Goal: Transaction & Acquisition: Download file/media

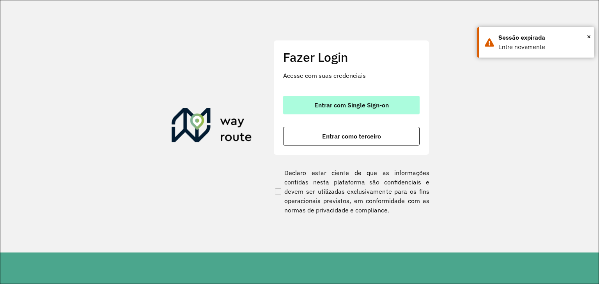
click at [334, 100] on button "Entrar com Single Sign-on" at bounding box center [351, 105] width 136 height 19
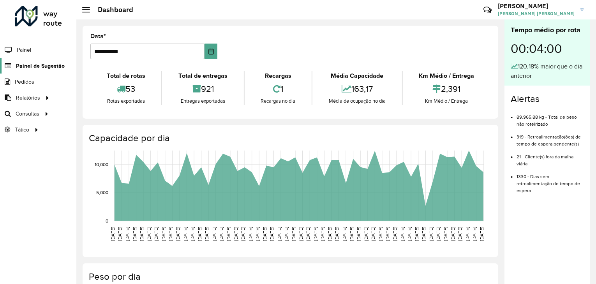
click at [36, 64] on span "Painel de Sugestão" at bounding box center [40, 66] width 49 height 8
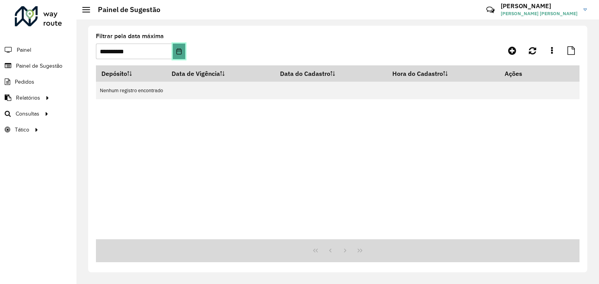
click at [177, 53] on icon "Choose Date" at bounding box center [179, 51] width 6 height 6
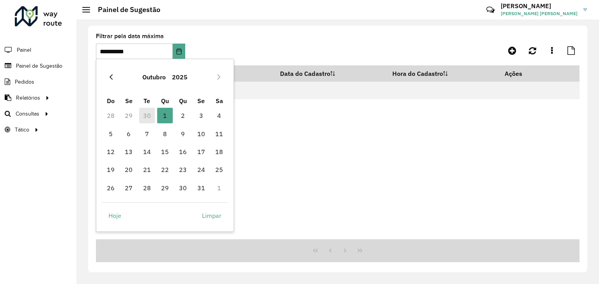
click at [110, 77] on icon "Previous Month" at bounding box center [111, 76] width 3 height 5
click at [148, 188] on span "30" at bounding box center [147, 188] width 16 height 16
type input "**********"
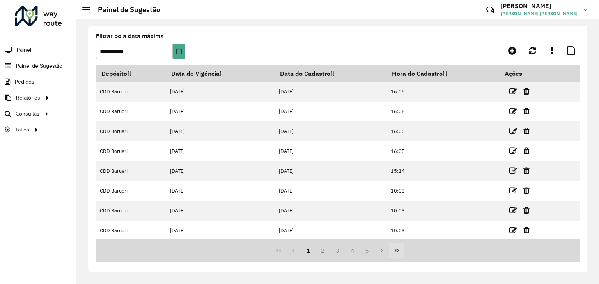
click at [399, 251] on icon "Last Page" at bounding box center [396, 251] width 6 height 6
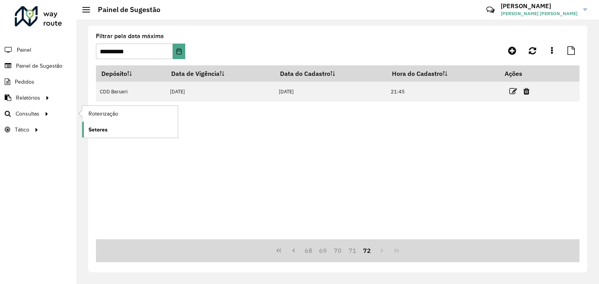
click at [115, 131] on link "Setores" at bounding box center [129, 130] width 95 height 16
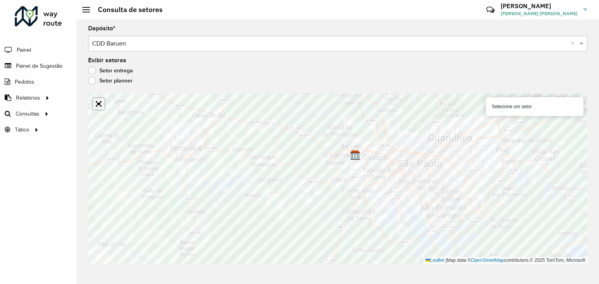
click at [103, 106] on link "Abrir mapa em tela cheia" at bounding box center [99, 104] width 12 height 12
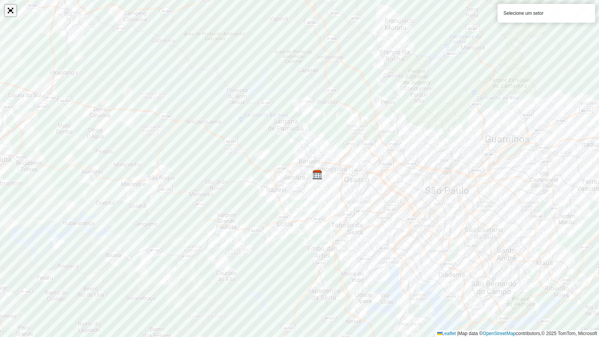
click at [12, 11] on link "Abrir mapa em tela cheia" at bounding box center [11, 11] width 12 height 12
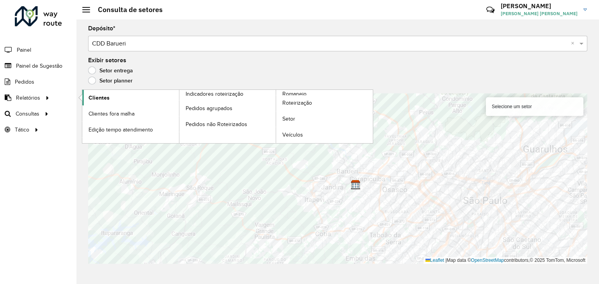
click at [95, 97] on span "Clientes" at bounding box center [98, 98] width 21 height 8
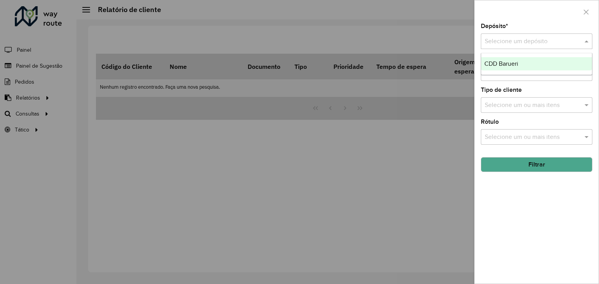
click at [525, 42] on input "text" at bounding box center [528, 41] width 88 height 9
click at [519, 60] on div "CDD Barueri" at bounding box center [536, 63] width 111 height 13
click at [531, 131] on div "Selecione um ou mais itens" at bounding box center [536, 137] width 111 height 16
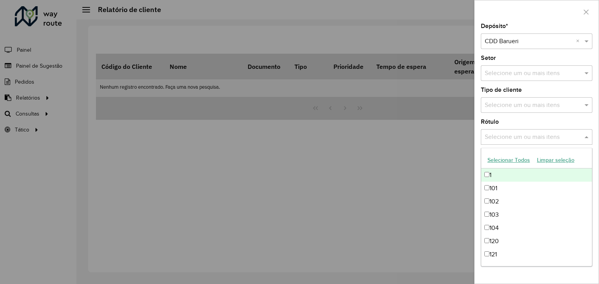
click at [530, 106] on input "text" at bounding box center [532, 105] width 100 height 9
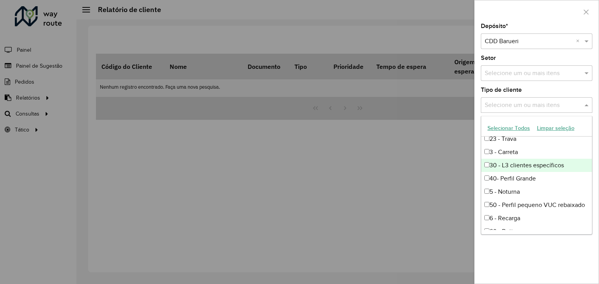
scroll to position [31, 0]
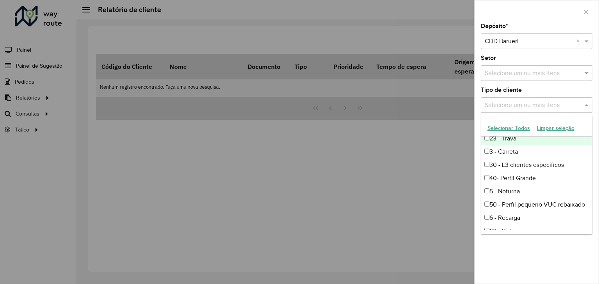
click at [546, 93] on div "Tipo de cliente Selecione um ou mais itens" at bounding box center [536, 100] width 111 height 26
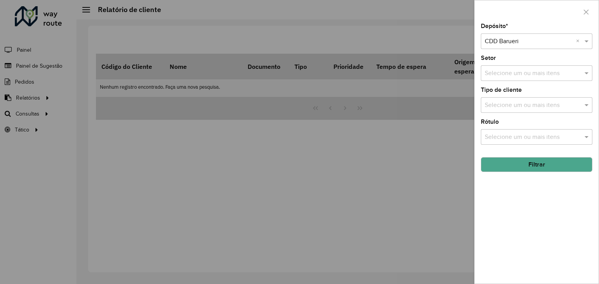
click at [541, 103] on input "text" at bounding box center [532, 105] width 100 height 9
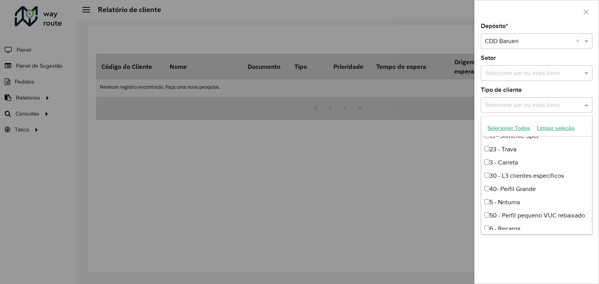
scroll to position [20, 0]
click at [422, 148] on div at bounding box center [299, 142] width 599 height 284
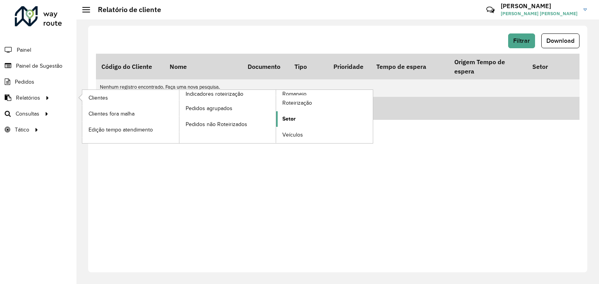
click at [289, 117] on span "Setor" at bounding box center [288, 119] width 13 height 8
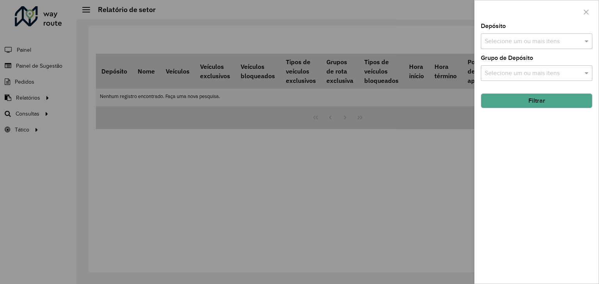
click at [523, 41] on input "text" at bounding box center [532, 41] width 100 height 9
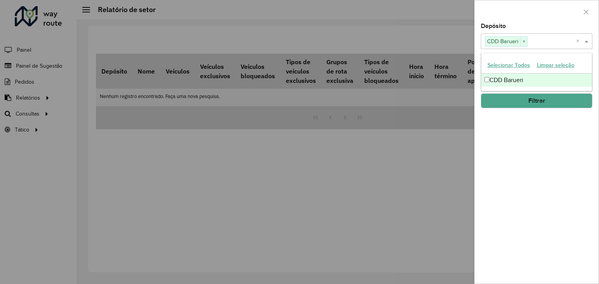
click at [517, 128] on div "Depósito Selecione um ou mais itens CDD Barueri × × Grupo de Depósito Selecione…" at bounding box center [536, 153] width 124 height 261
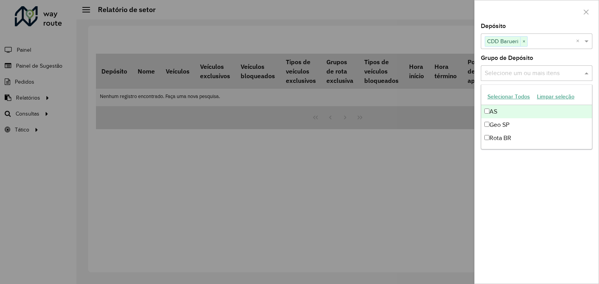
click at [538, 76] on input "text" at bounding box center [532, 73] width 100 height 9
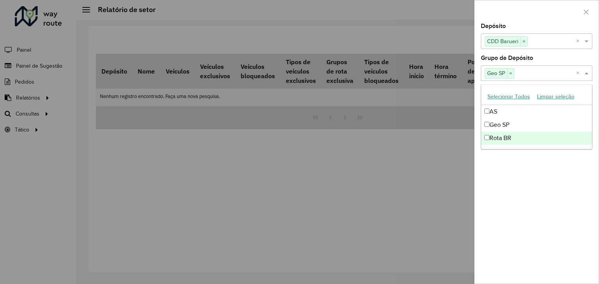
click at [510, 176] on div "Depósito Selecione um ou mais itens CDD Barueri × × Grupo de Depósito Selecione…" at bounding box center [536, 153] width 124 height 261
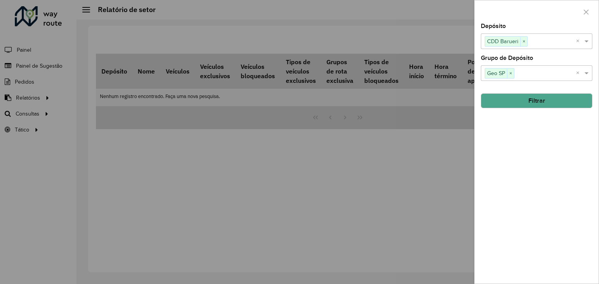
click at [542, 99] on button "Filtrar" at bounding box center [536, 101] width 111 height 15
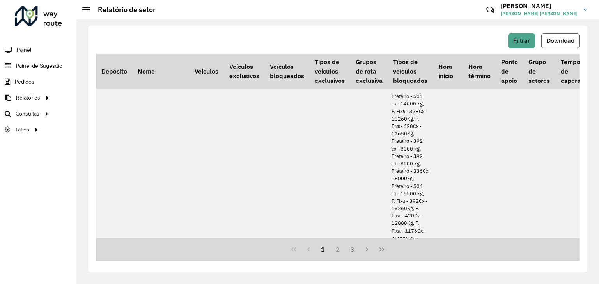
click at [565, 39] on span "Download" at bounding box center [560, 40] width 28 height 7
